Goal: Check status

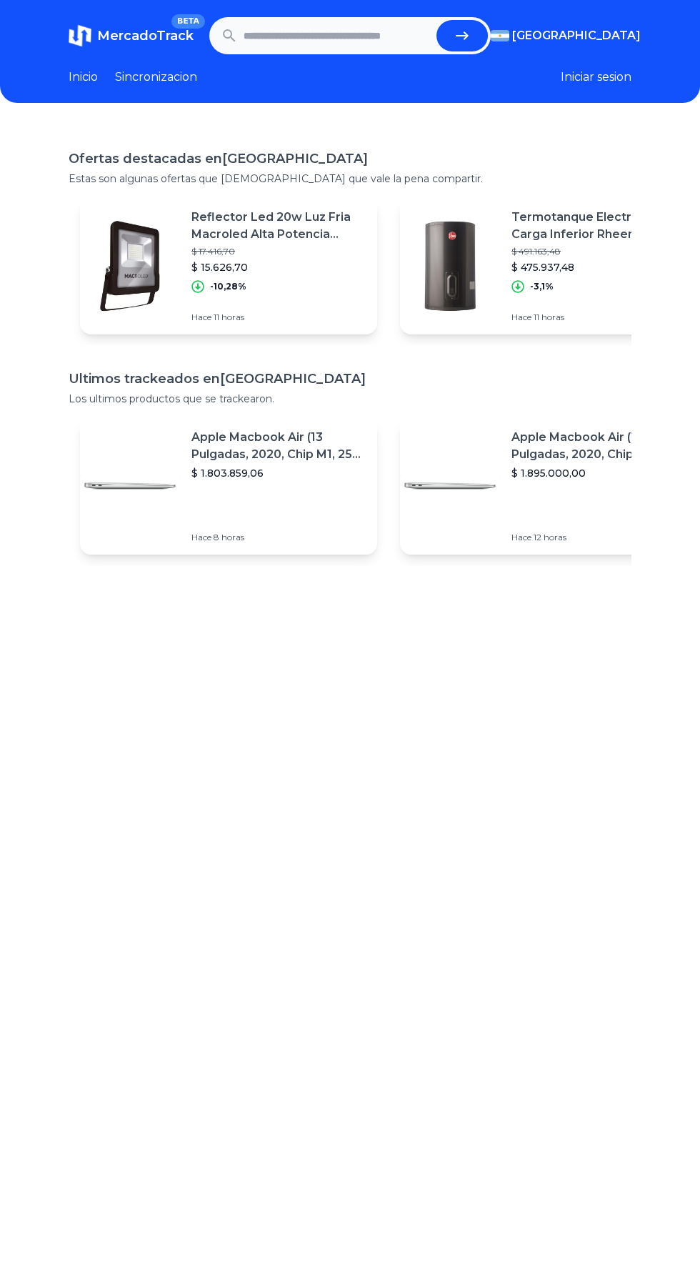
click at [259, 36] on input "text" at bounding box center [337, 35] width 187 height 31
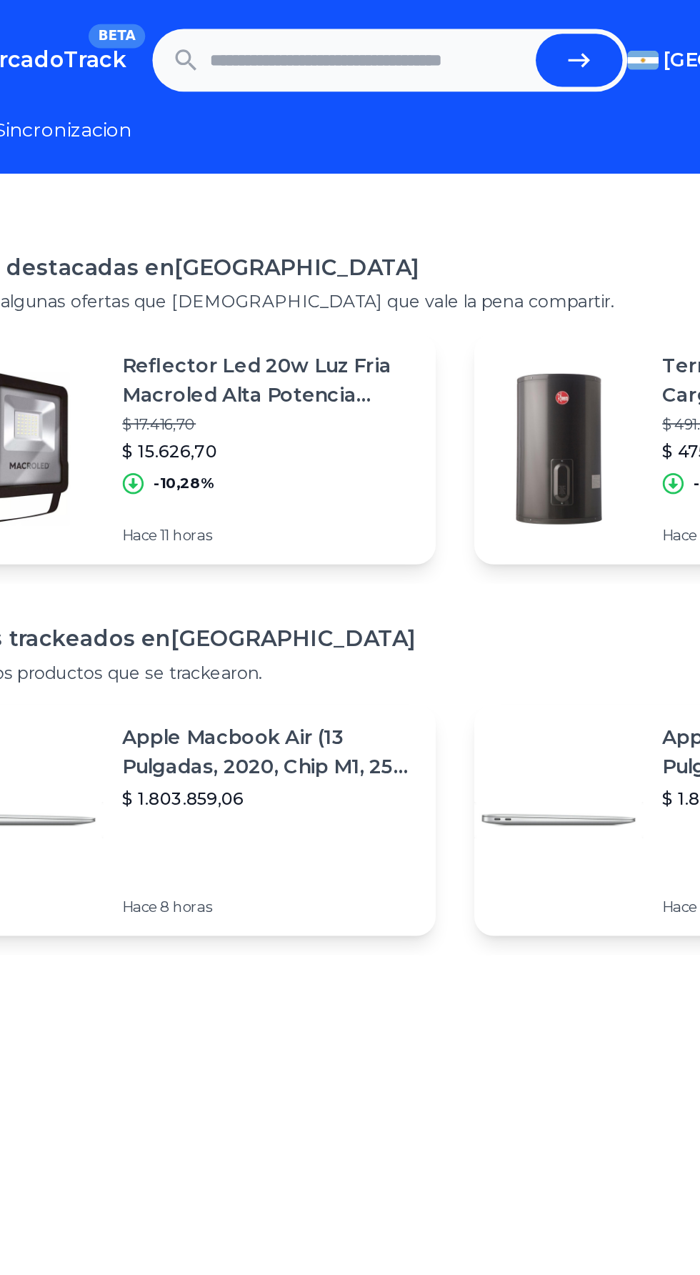
click at [269, 21] on input "text" at bounding box center [337, 35] width 187 height 31
type input "**********"
click at [124, 327] on figure at bounding box center [130, 265] width 100 height 137
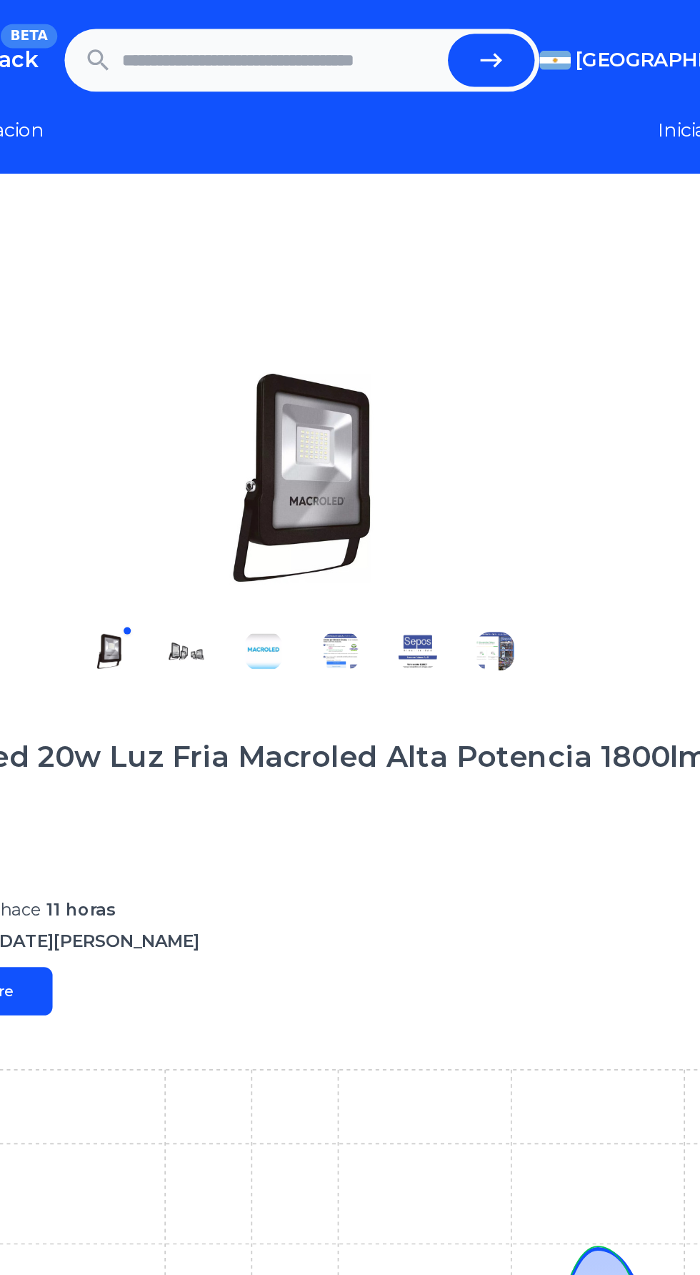
click at [273, 34] on input "text" at bounding box center [337, 35] width 187 height 31
click at [464, 23] on button "submit" at bounding box center [462, 35] width 51 height 31
type input "**********"
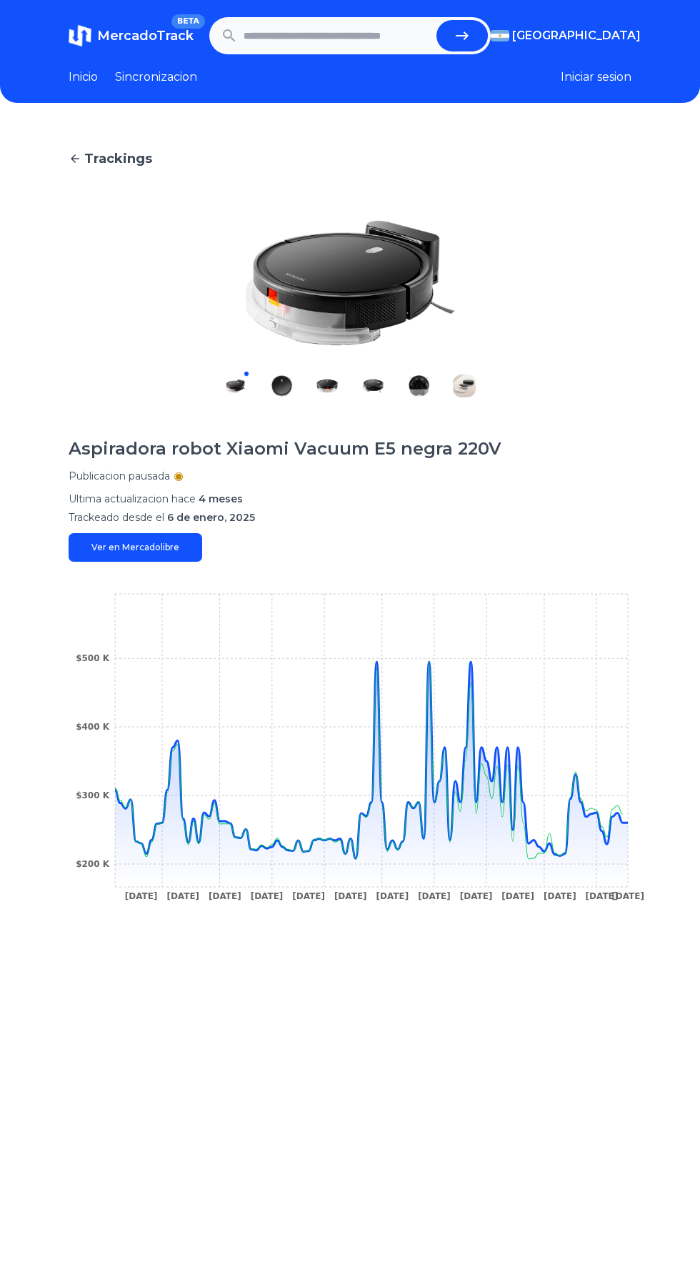
click at [481, 655] on icon "12 Jan 25 19 Jan 25 23 Jan 25 4 Feb 25 14 Feb 25 20 Feb 25 26 Feb 25 9 Mar 25 2…" at bounding box center [350, 751] width 563 height 322
click at [439, 653] on icon "12 Jan 25 19 Jan 25 23 Jan 25 4 Feb 25 14 Feb 25 20 Feb 25 26 Feb 25 9 Mar 25 2…" at bounding box center [350, 751] width 563 height 322
click at [456, 680] on icon "12 Jan 25 19 Jan 25 23 Jan 25 4 Feb 25 14 Feb 25 20 Feb 25 26 Feb 25 9 Mar 25 2…" at bounding box center [350, 751] width 563 height 322
click at [483, 670] on icon "12 Jan 25 19 Jan 25 23 Jan 25 4 Feb 25 14 Feb 25 20 Feb 25 26 Feb 25 9 Mar 25 2…" at bounding box center [350, 751] width 563 height 322
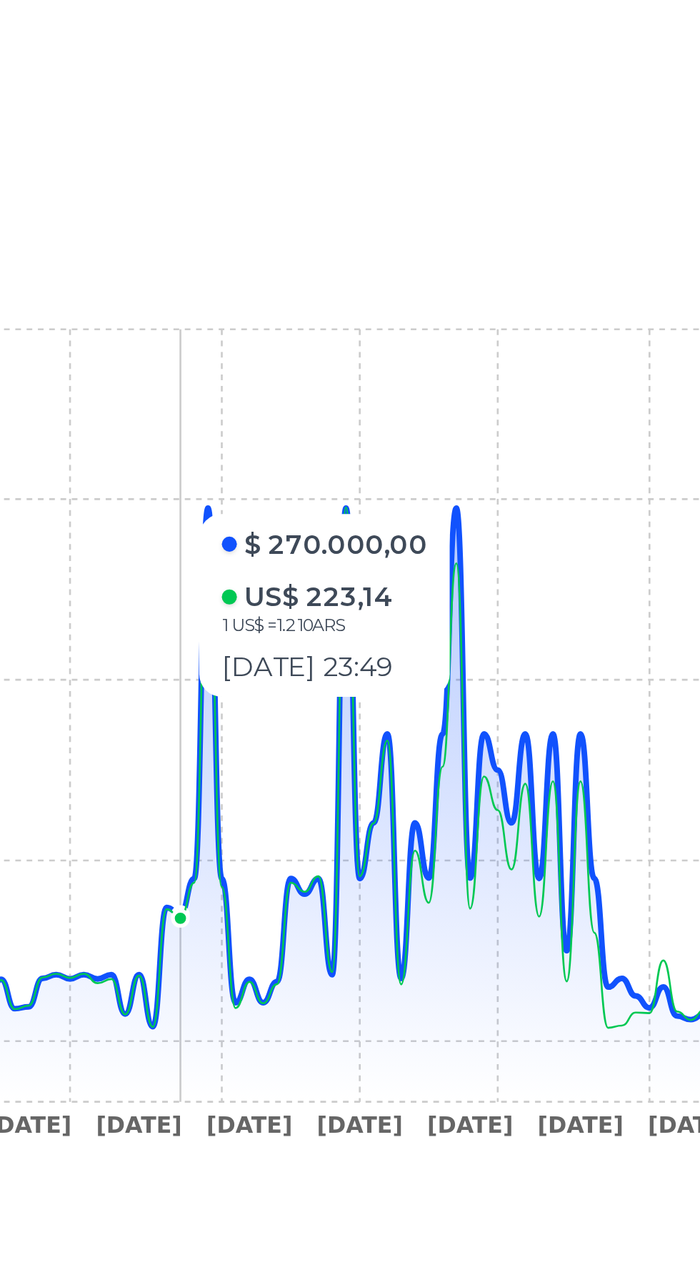
click at [470, 662] on icon at bounding box center [371, 760] width 513 height 197
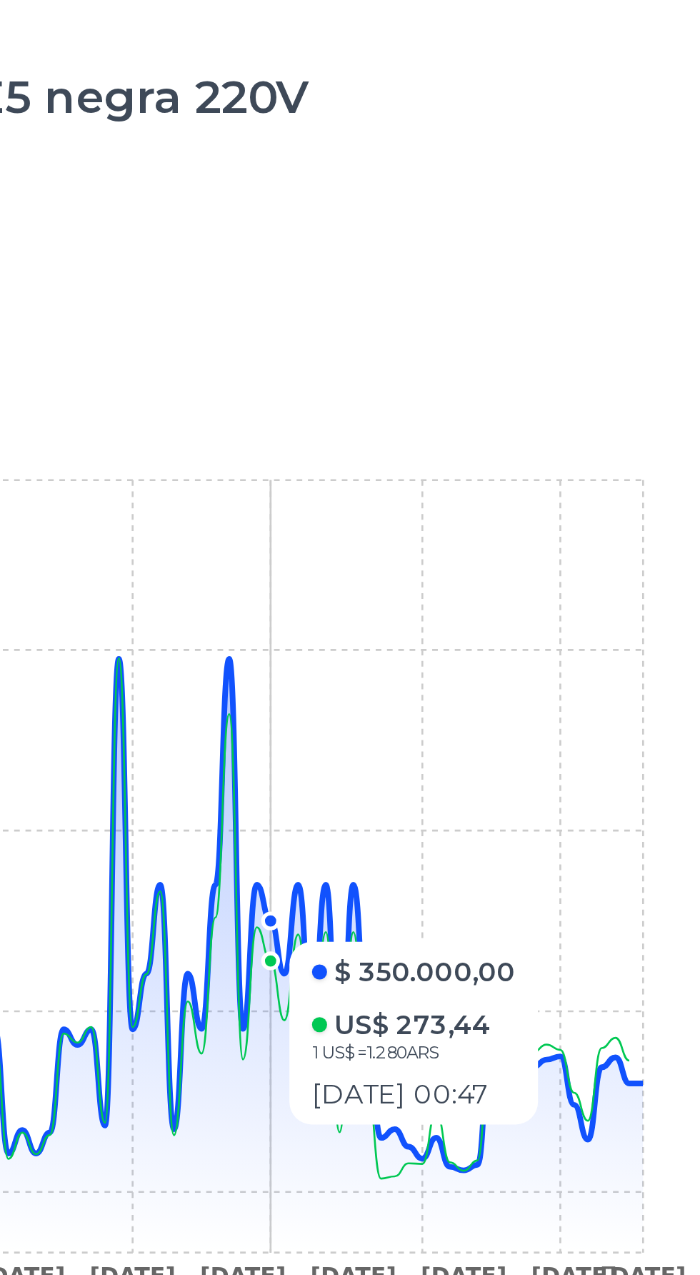
click at [595, 791] on icon "12 Jan 25 19 Jan 25 23 Jan 25 4 Feb 25 14 Feb 25 20 Feb 25 26 Feb 25 9 Mar 25 2…" at bounding box center [350, 751] width 563 height 322
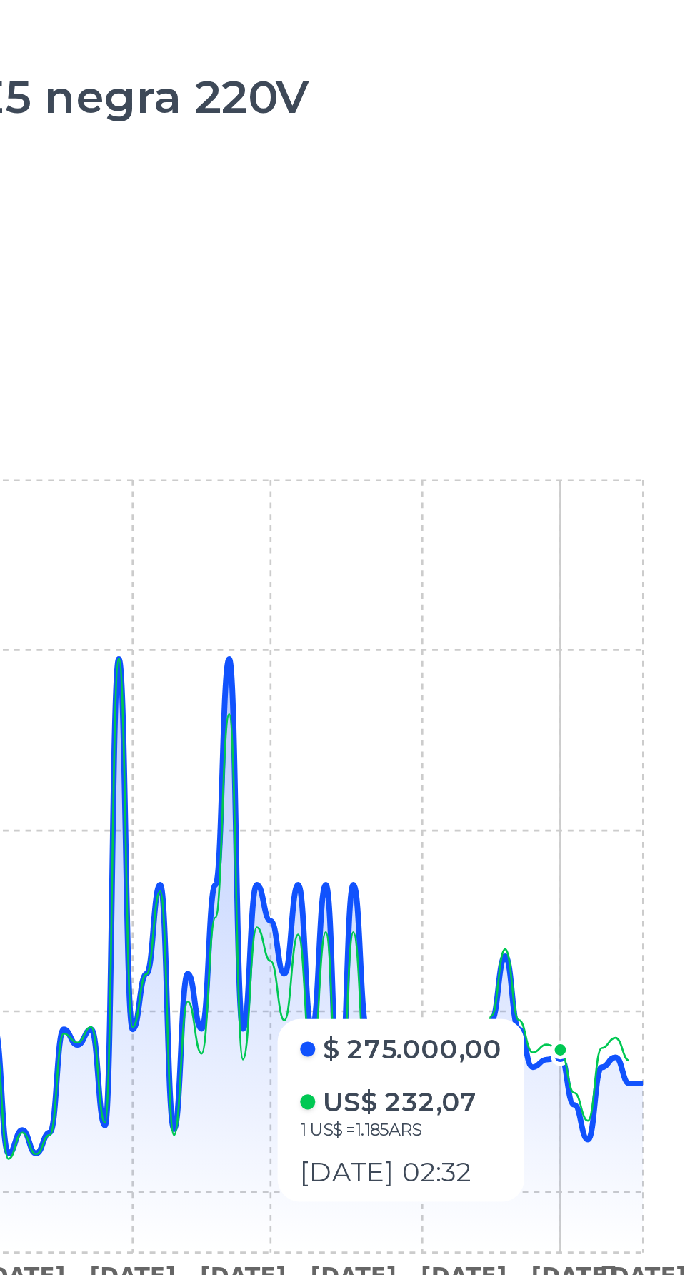
click at [608, 832] on icon "12 Jan 25 19 Jan 25 23 Jan 25 4 Feb 25 14 Feb 25 20 Feb 25 26 Feb 25 9 Mar 25 2…" at bounding box center [350, 751] width 563 height 322
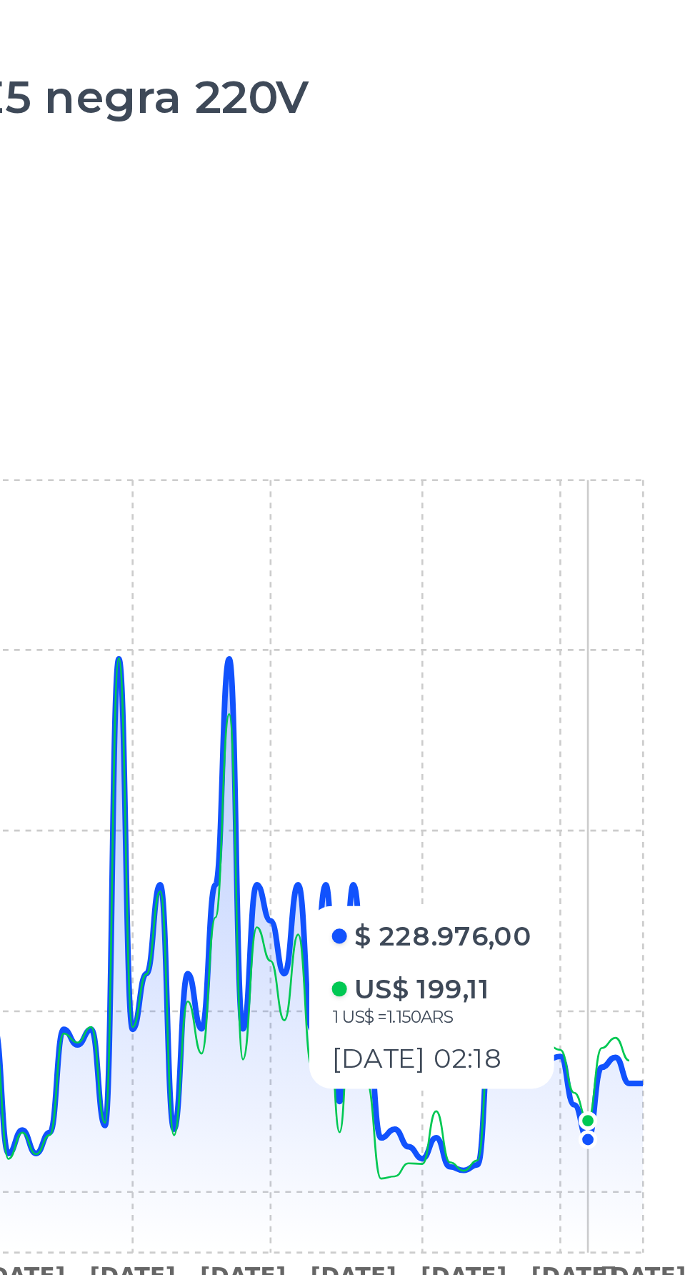
click at [628, 816] on icon "12 Jan 25 19 Jan 25 23 Jan 25 4 Feb 25 14 Feb 25 20 Feb 25 26 Feb 25 9 Mar 25 2…" at bounding box center [350, 751] width 563 height 322
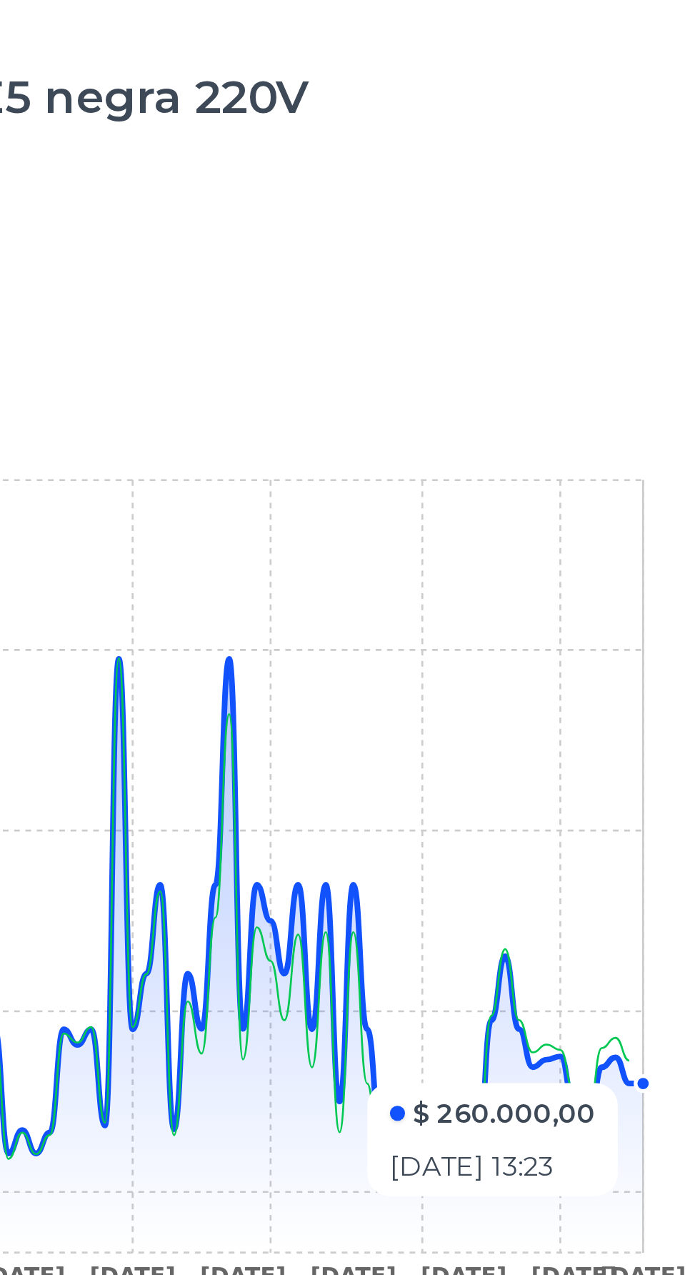
click at [600, 837] on icon at bounding box center [371, 774] width 513 height 225
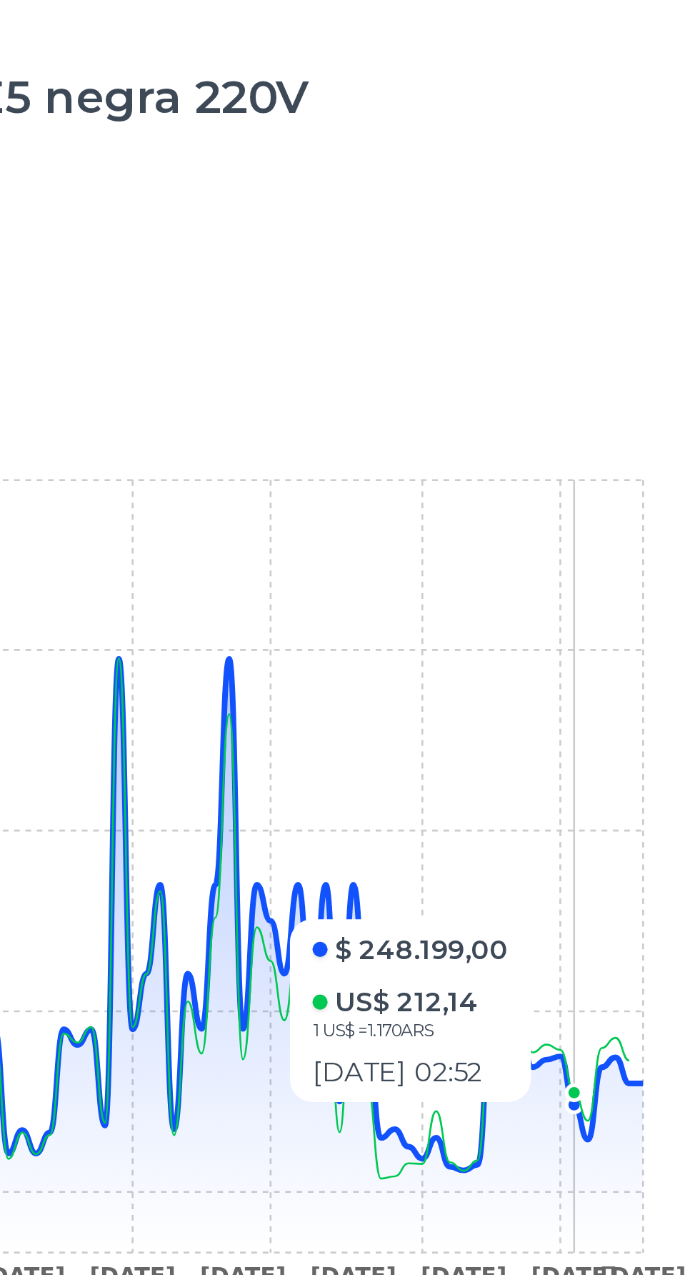
click at [600, 842] on icon at bounding box center [371, 774] width 513 height 225
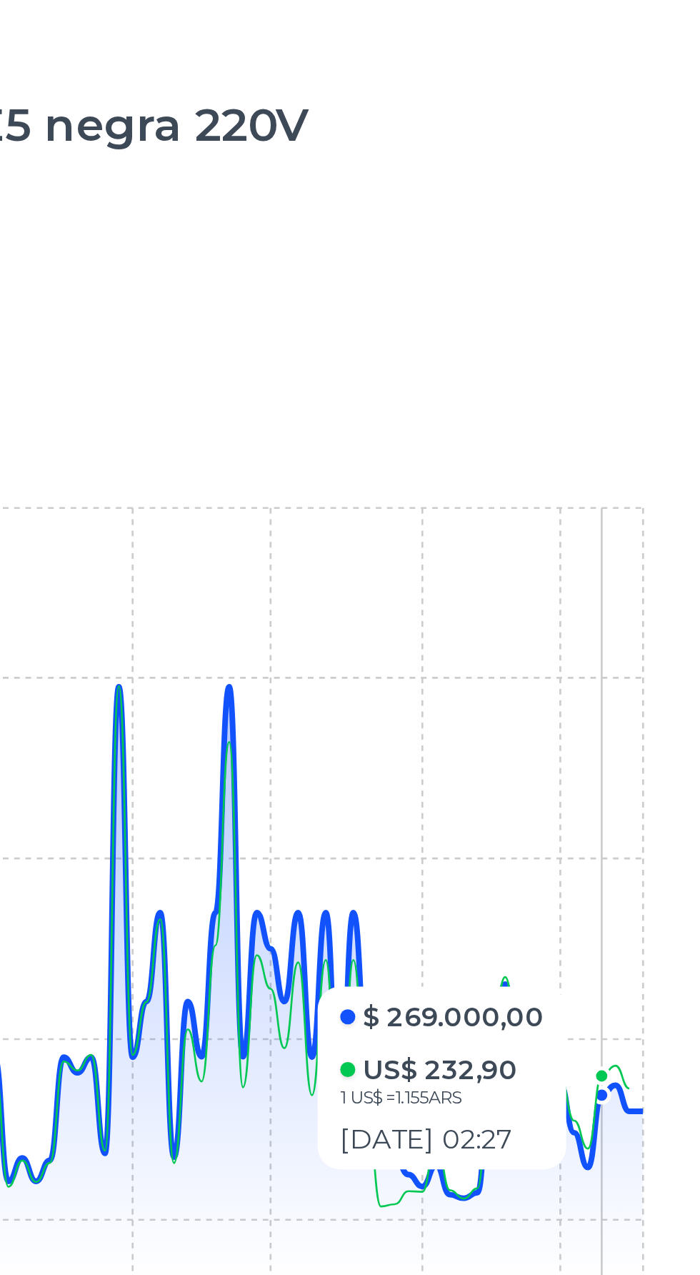
click at [593, 836] on icon at bounding box center [371, 774] width 513 height 225
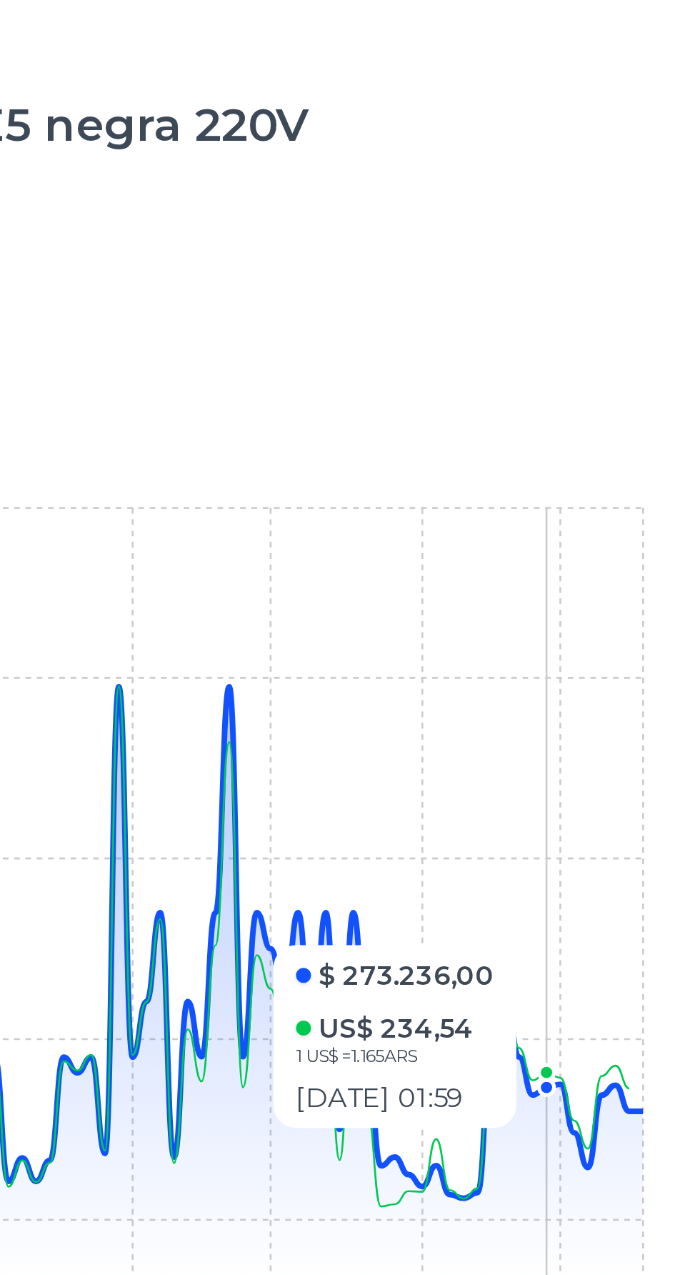
click at [603, 847] on icon at bounding box center [371, 774] width 513 height 225
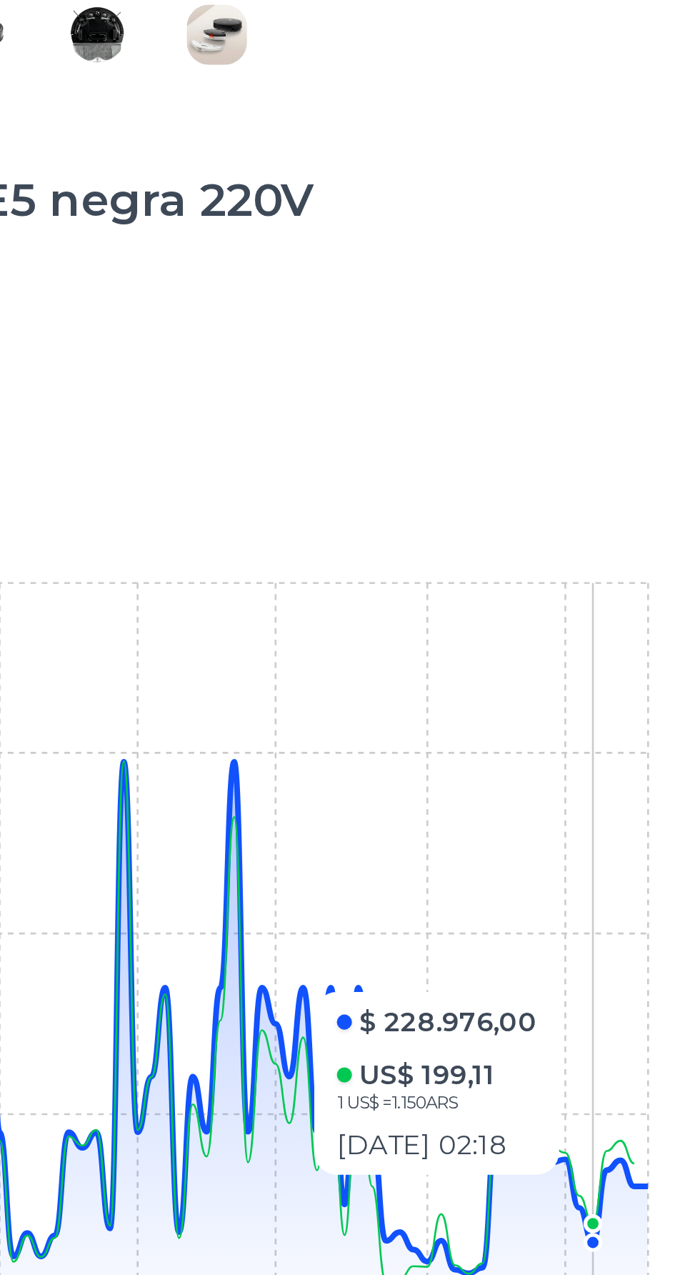
click at [625, 801] on icon "12 Jan 25 19 Jan 25 23 Jan 25 4 Feb 25 14 Feb 25 20 Feb 25 26 Feb 25 9 Mar 25 2…" at bounding box center [350, 751] width 563 height 322
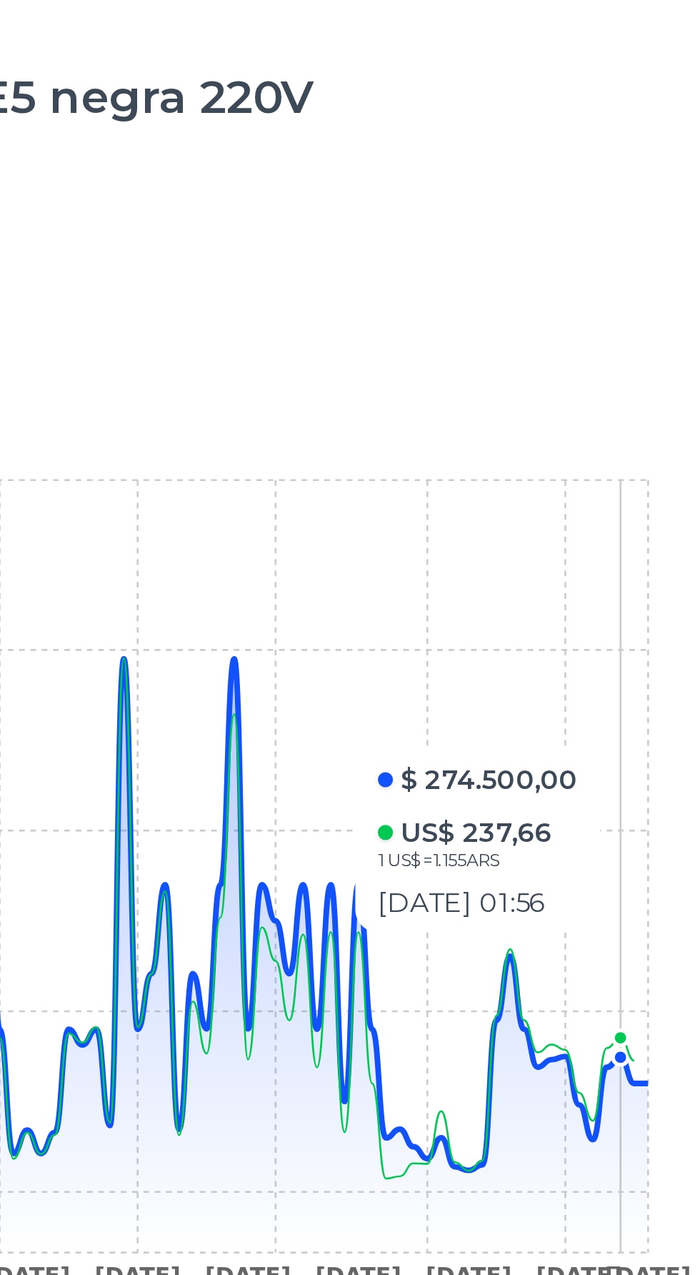
click at [543, 848] on icon "12 Jan 25 19 Jan 25 23 Jan 25 4 Feb 25 14 Feb 25 20 Feb 25 26 Feb 25 9 Mar 25 2…" at bounding box center [350, 751] width 563 height 322
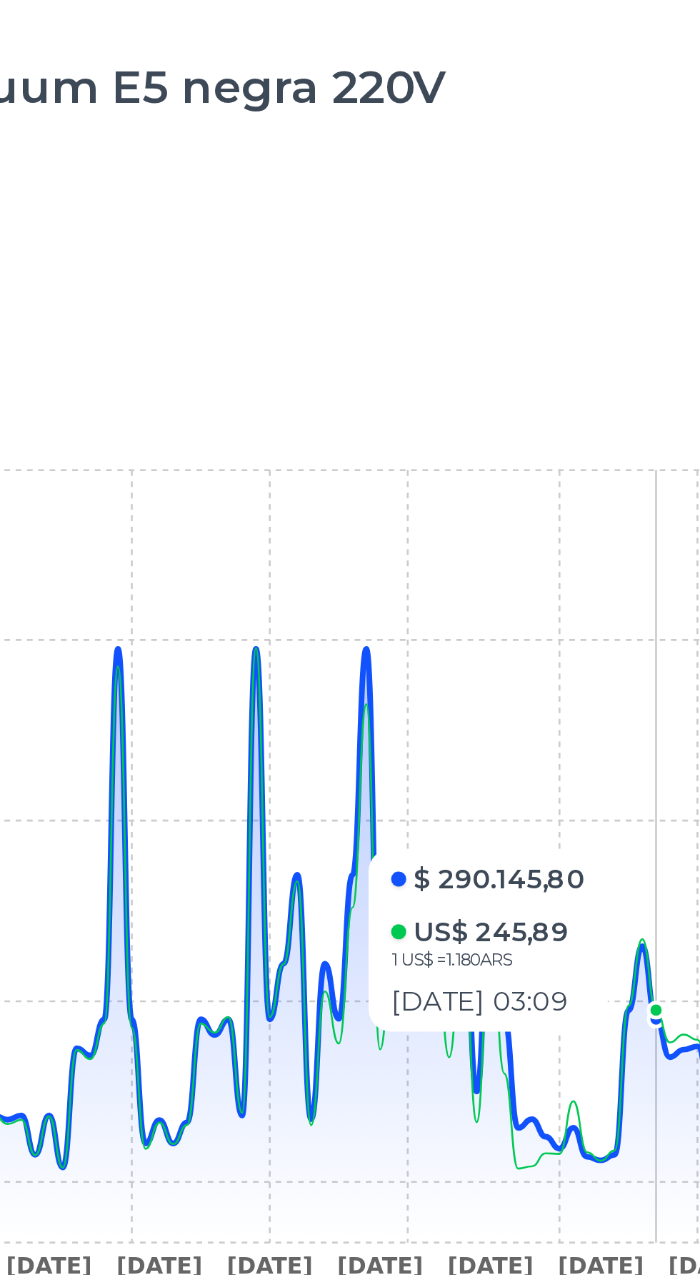
click at [391, 846] on icon at bounding box center [371, 774] width 513 height 225
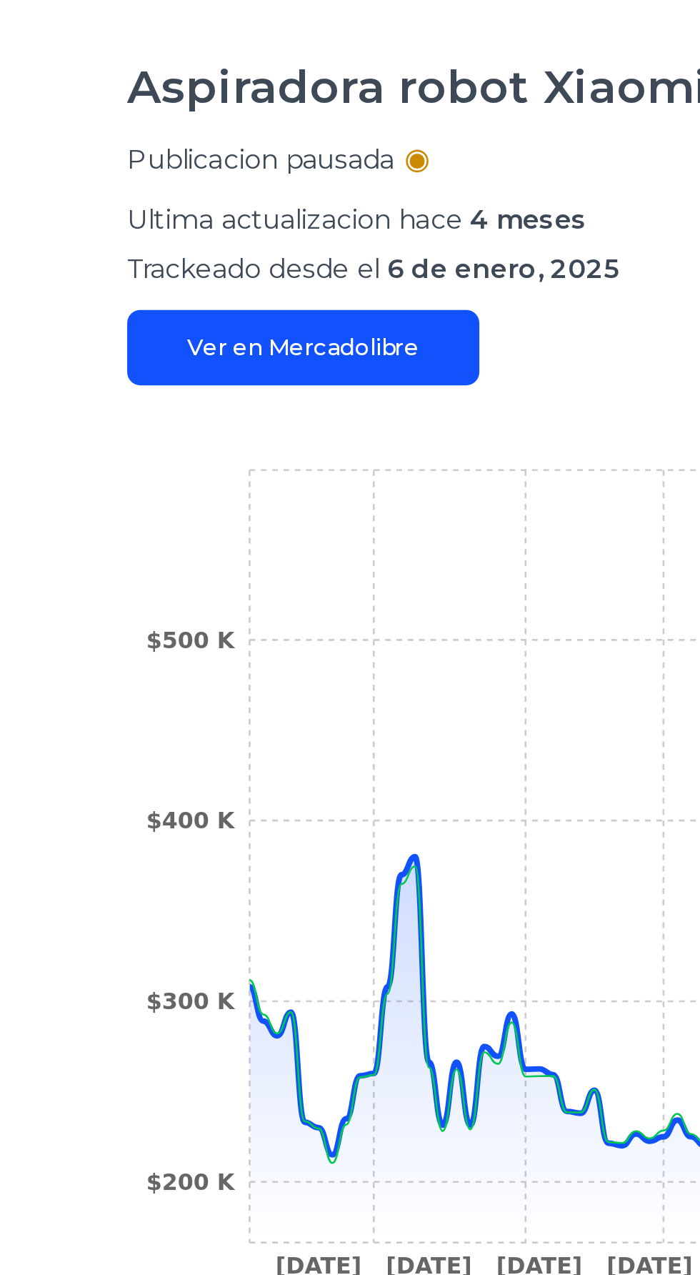
click at [147, 847] on icon "12 Jan 25 19 Jan 25 23 Jan 25 4 Feb 25 14 Feb 25 20 Feb 25 26 Feb 25 9 Mar 25 2…" at bounding box center [350, 751] width 563 height 322
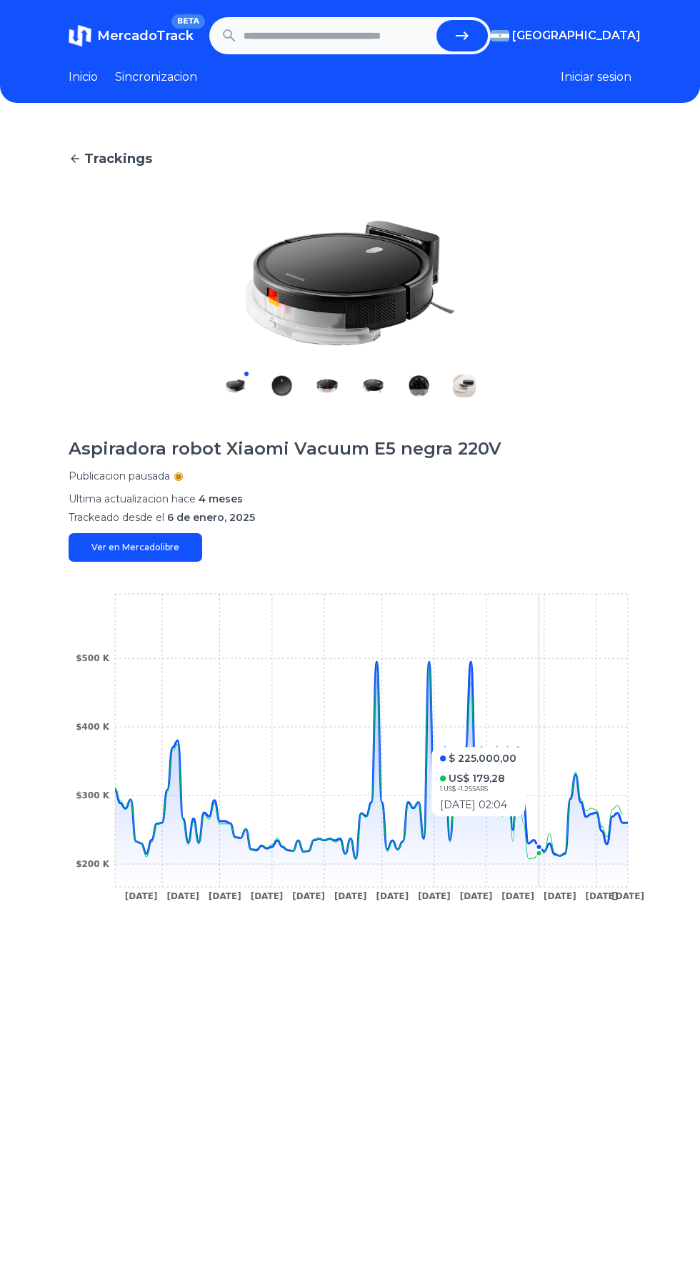
click at [134, 415] on section "Aspiradora robot Xiaomi Vacuum E5 negra 220V Publicacion pausada Ultima actuali…" at bounding box center [350, 387] width 563 height 347
